Goal: Check status: Check status

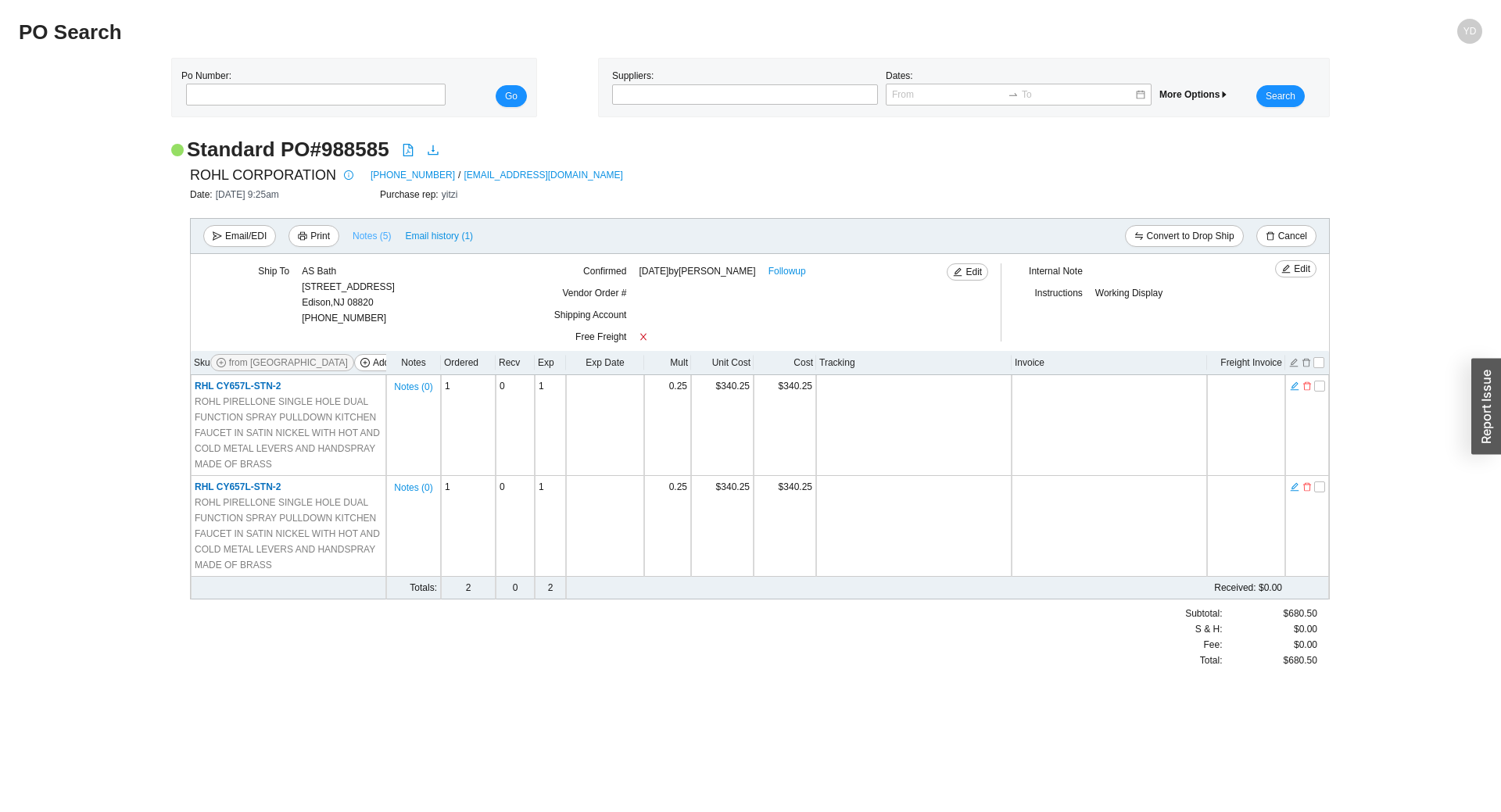
click at [365, 235] on span "Notes ( 5 )" at bounding box center [371, 236] width 38 height 15
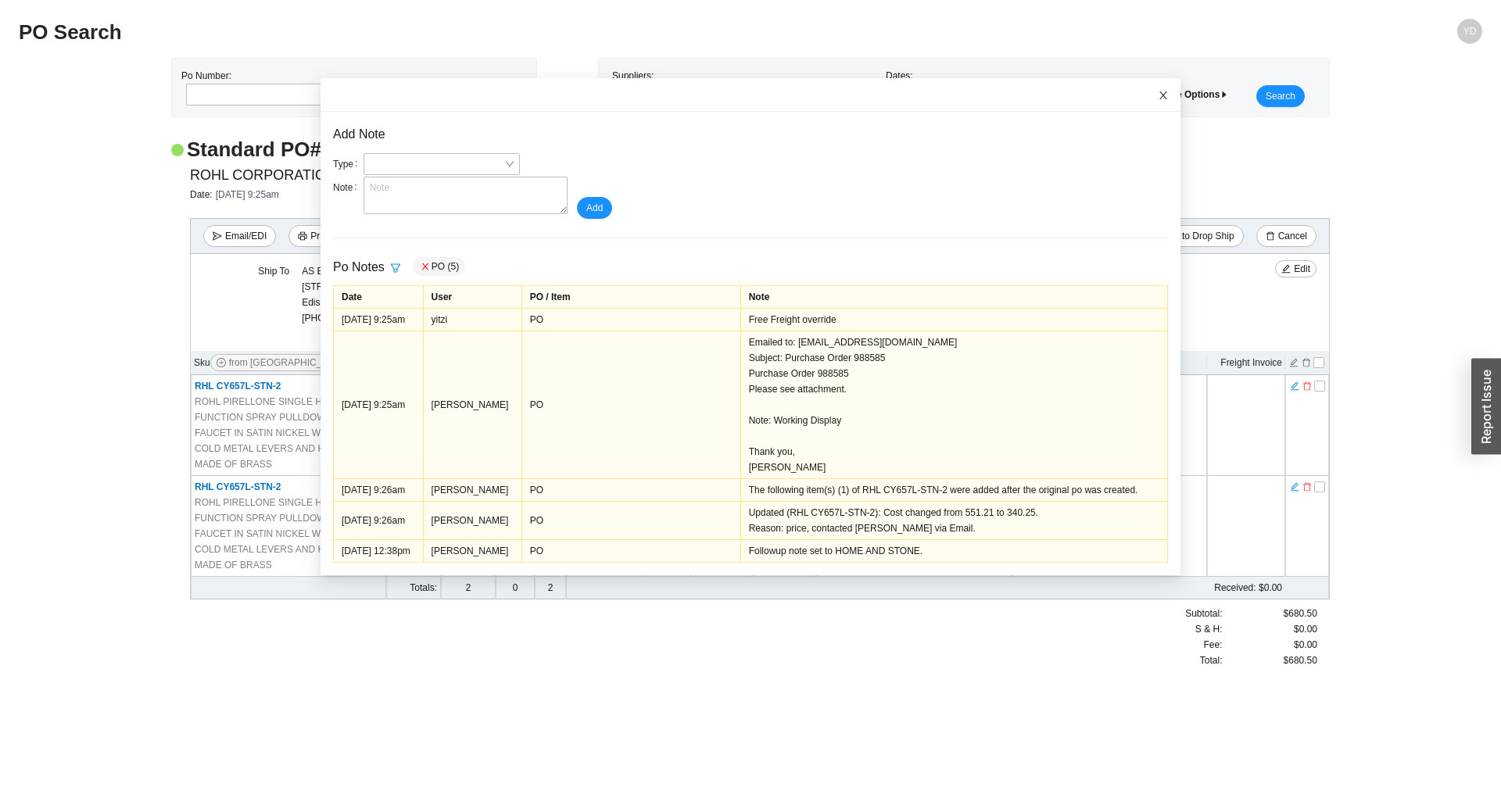
click at [1160, 92] on icon "close" at bounding box center [1163, 95] width 8 height 8
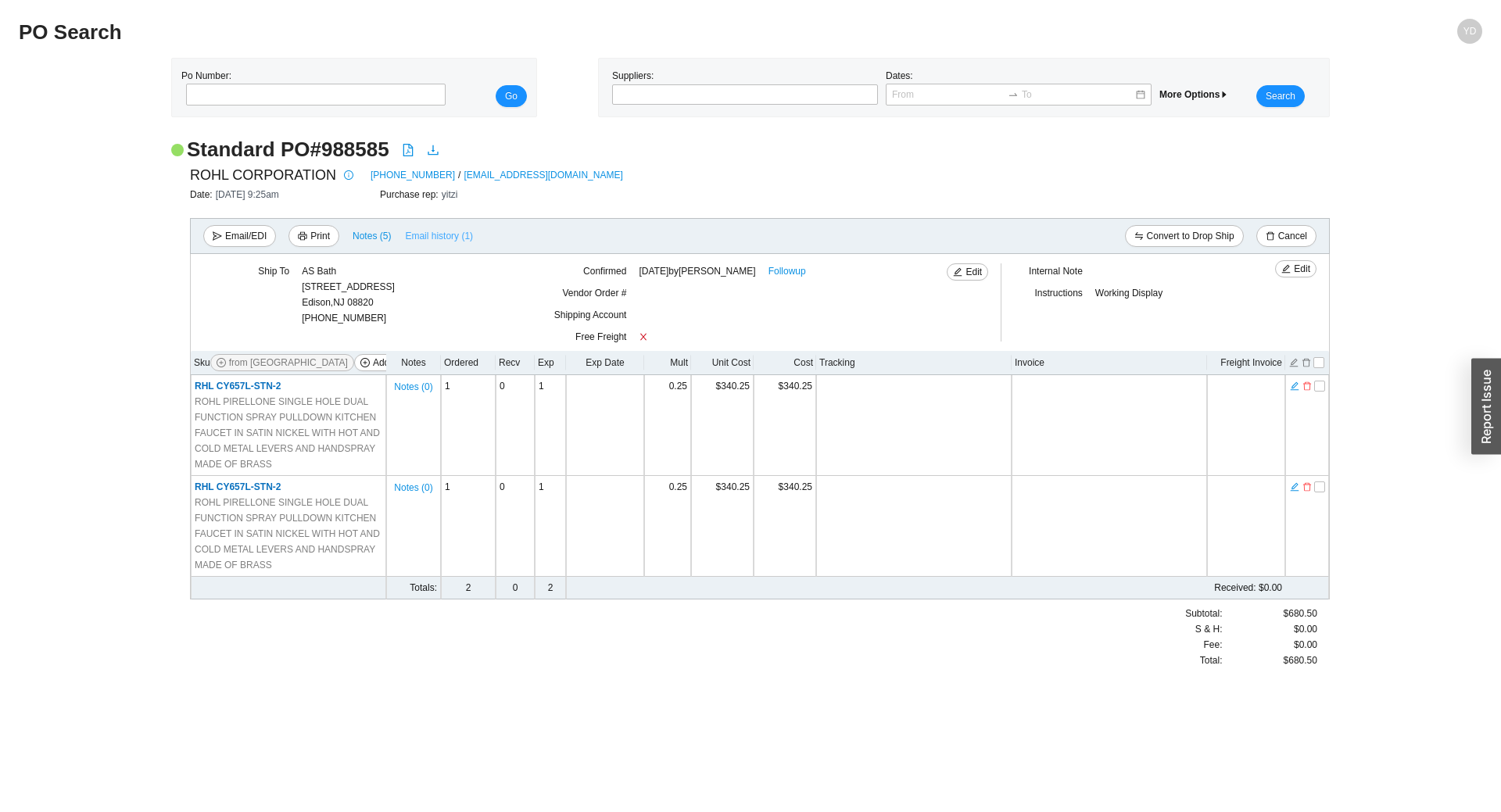
click at [424, 237] on span "Email history (1)" at bounding box center [439, 236] width 68 height 15
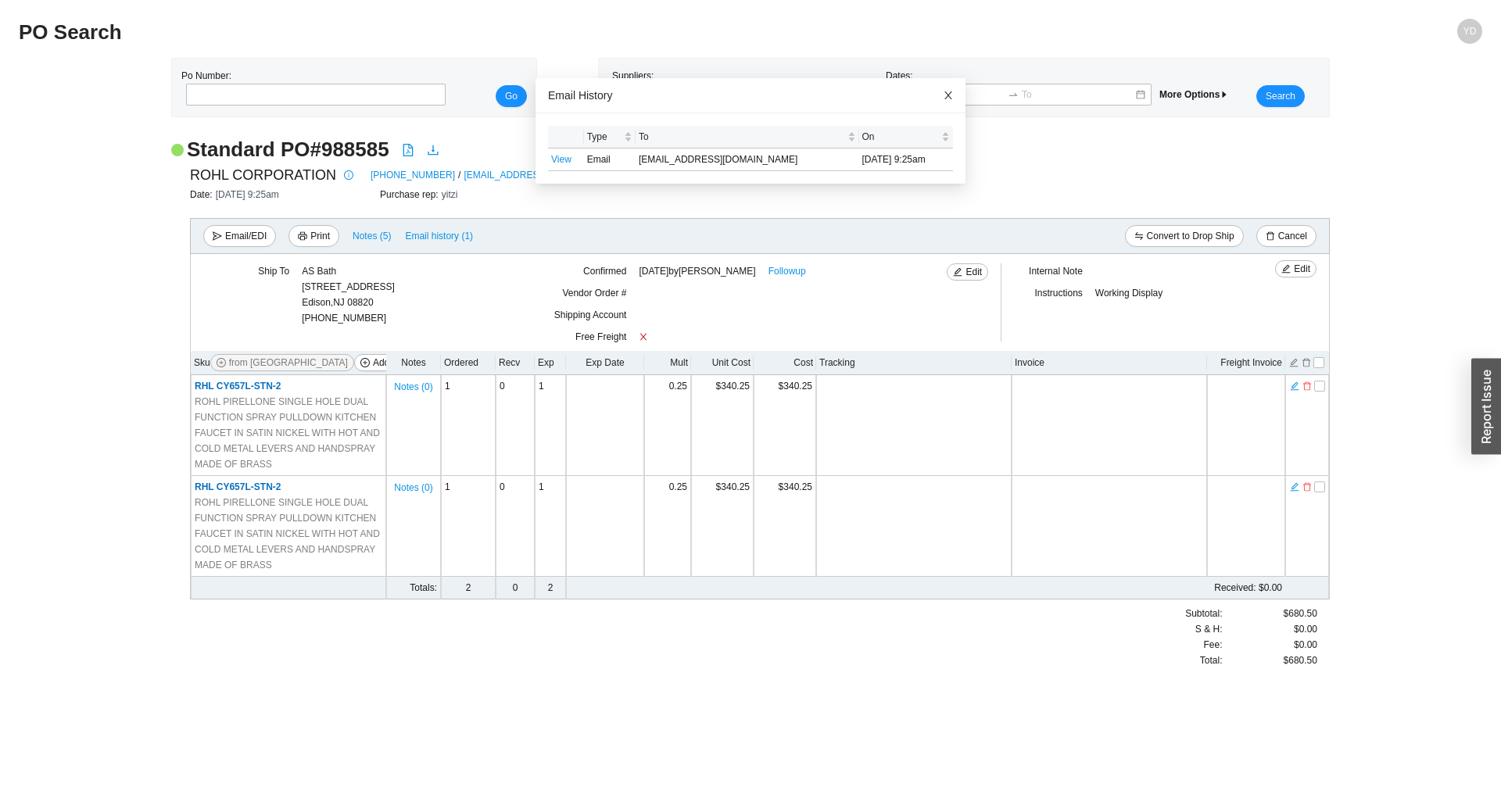
click at [945, 92] on icon "close" at bounding box center [948, 95] width 8 height 8
